Goal: Transaction & Acquisition: Obtain resource

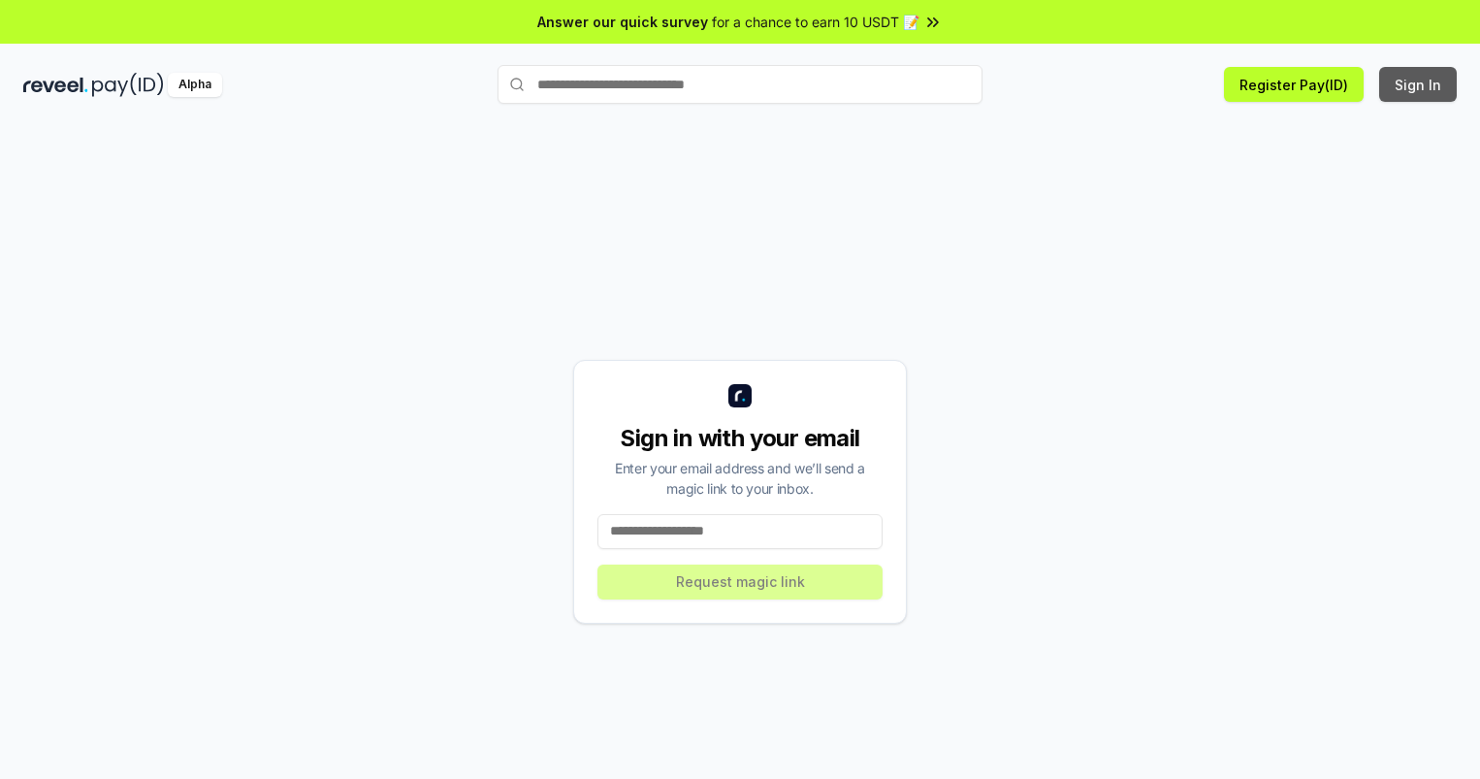
click at [1419, 84] on button "Sign In" at bounding box center [1418, 84] width 78 height 35
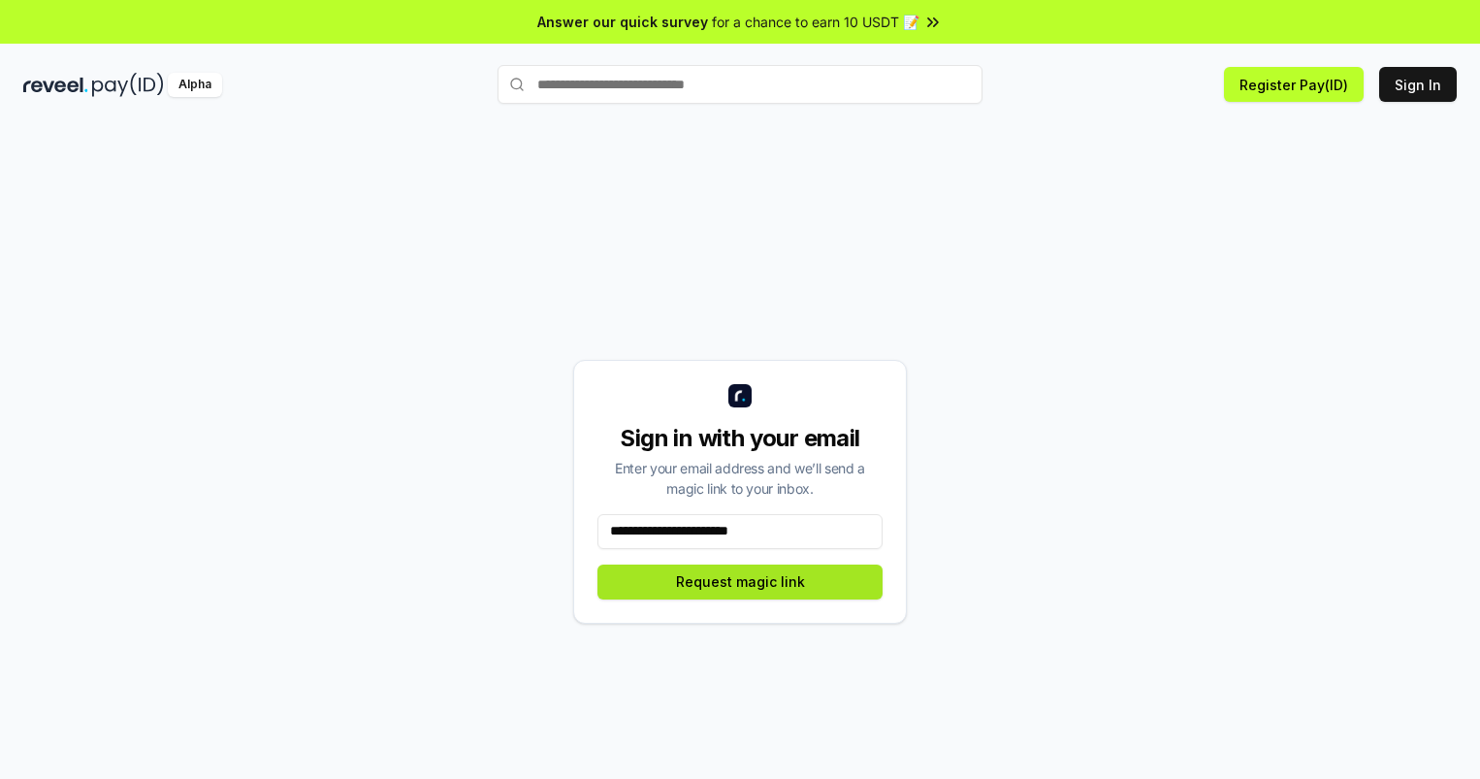
type input "**********"
click at [740, 581] on button "Request magic link" at bounding box center [739, 581] width 285 height 35
